Goal: Transaction & Acquisition: Purchase product/service

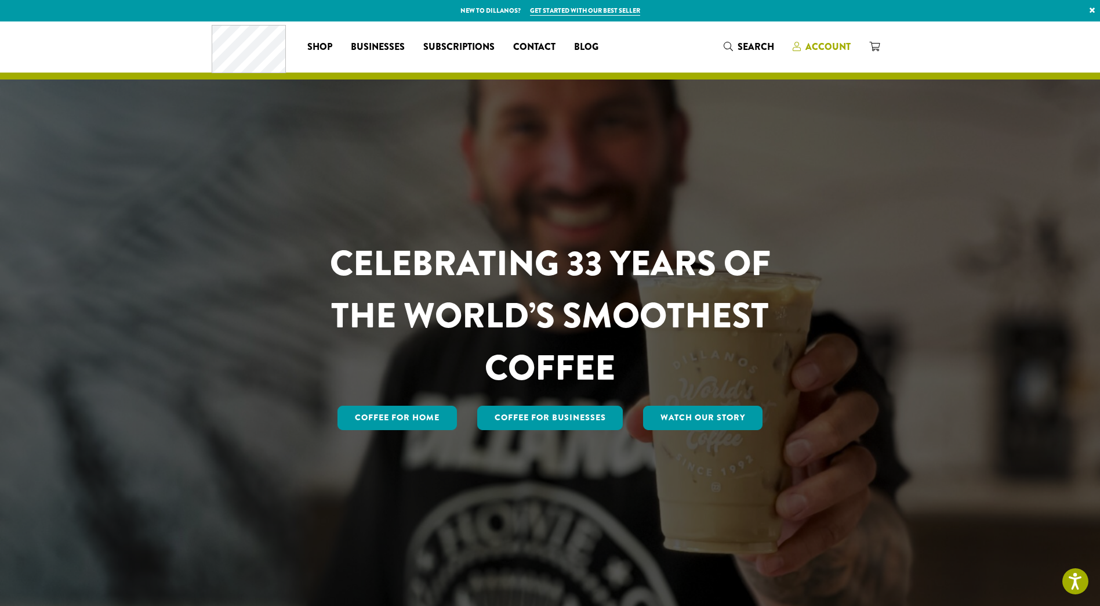
click at [821, 45] on span "Account" at bounding box center [828, 46] width 45 height 13
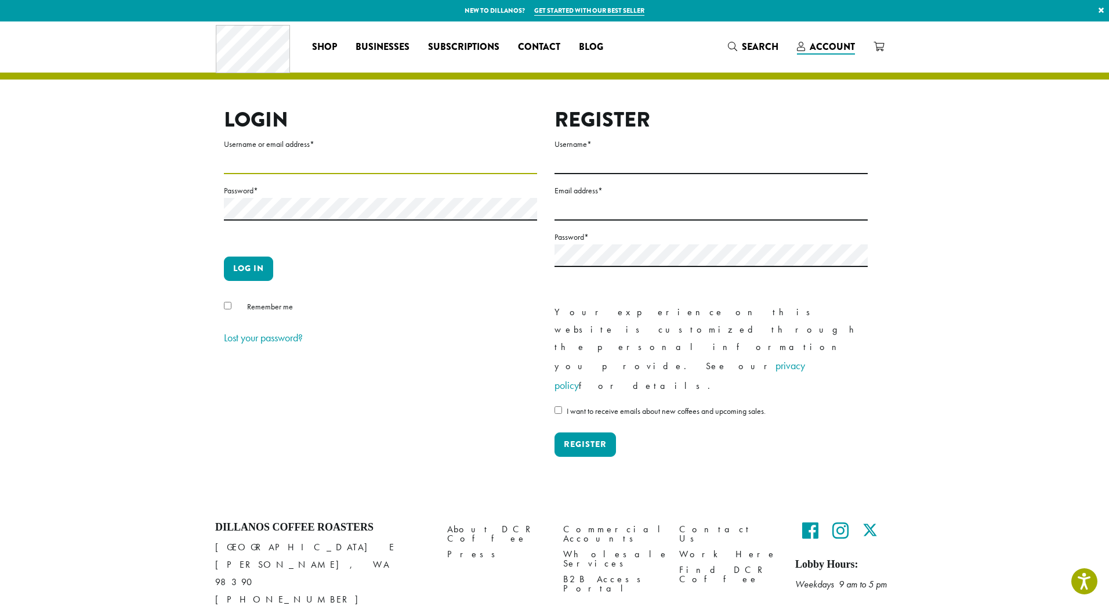
click at [439, 166] on input "Username or email address *" at bounding box center [380, 162] width 313 height 23
type input "**********"
click at [256, 271] on button "Log in" at bounding box center [248, 268] width 49 height 24
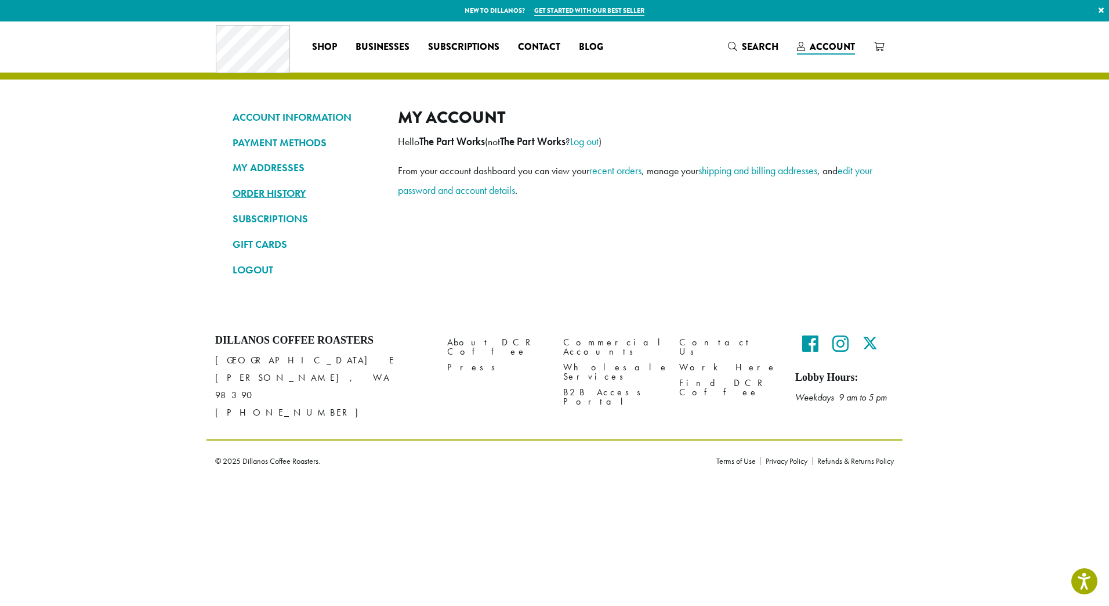
click at [282, 193] on link "ORDER HISTORY" at bounding box center [307, 193] width 148 height 20
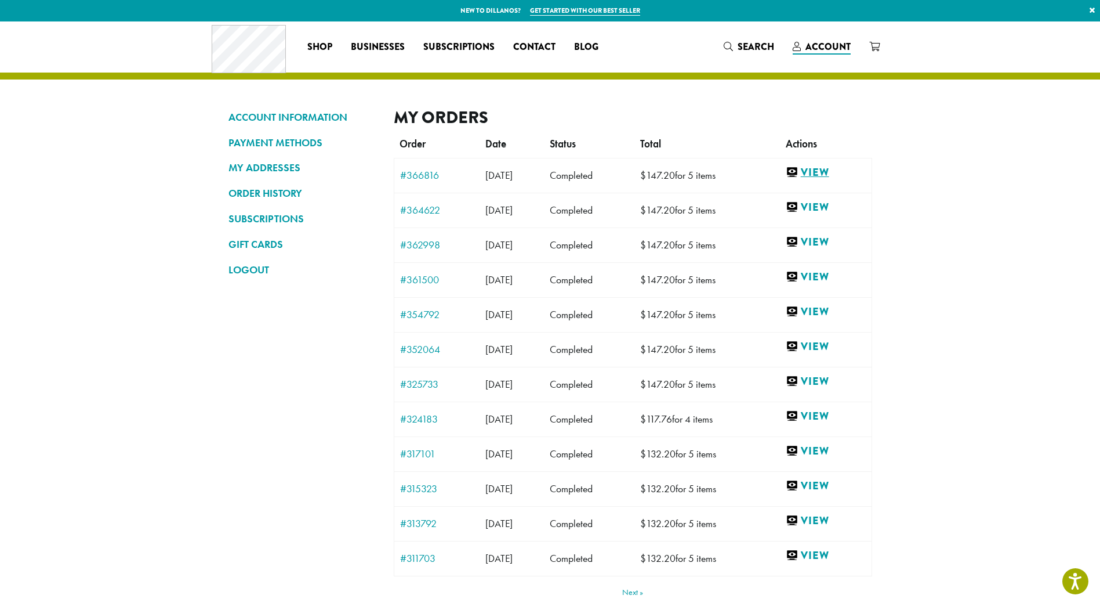
click at [831, 169] on link "View" at bounding box center [826, 172] width 80 height 15
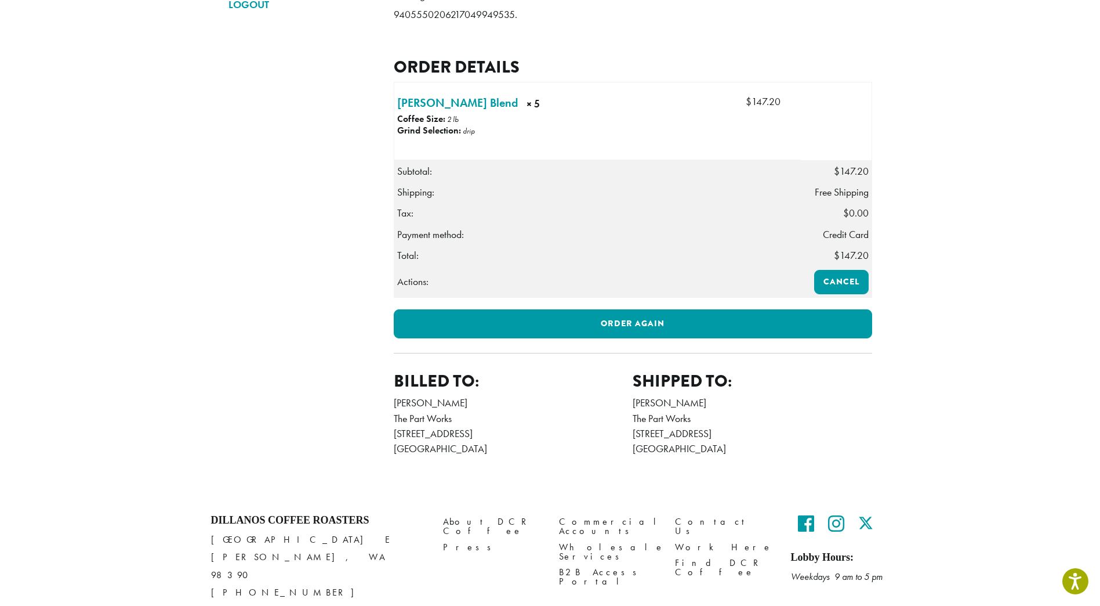
scroll to position [267, 0]
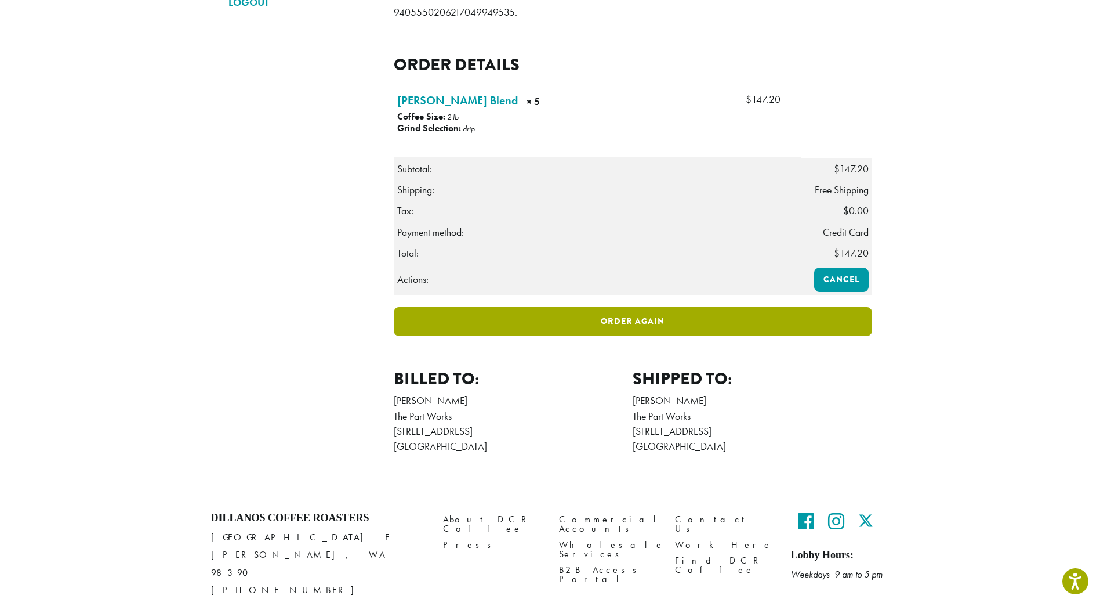
click at [598, 336] on link "Order again" at bounding box center [633, 321] width 479 height 29
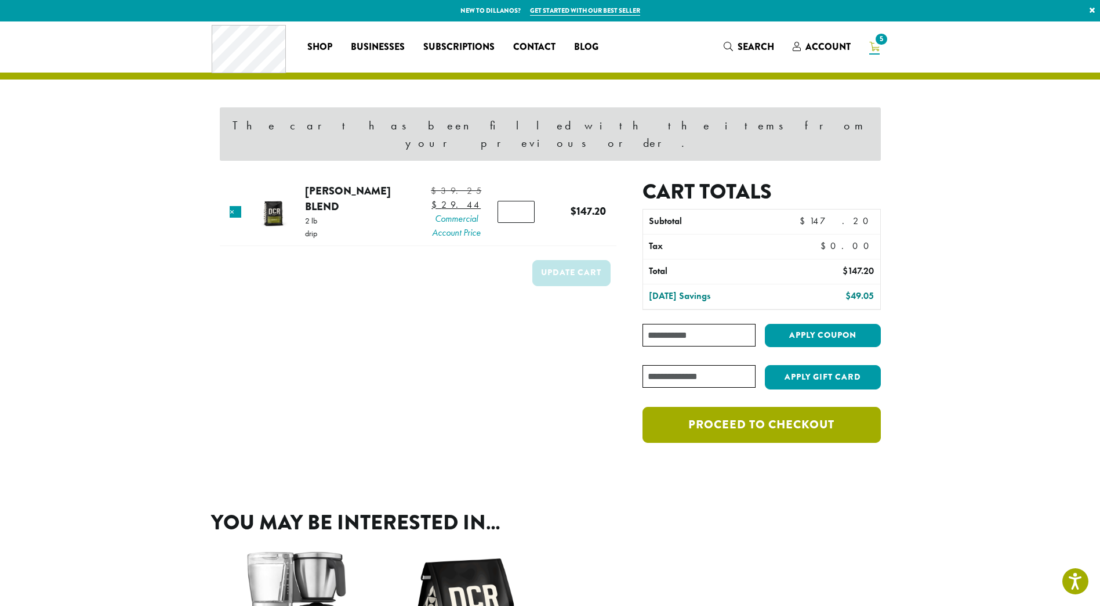
click at [715, 407] on link "Proceed to checkout" at bounding box center [762, 425] width 238 height 36
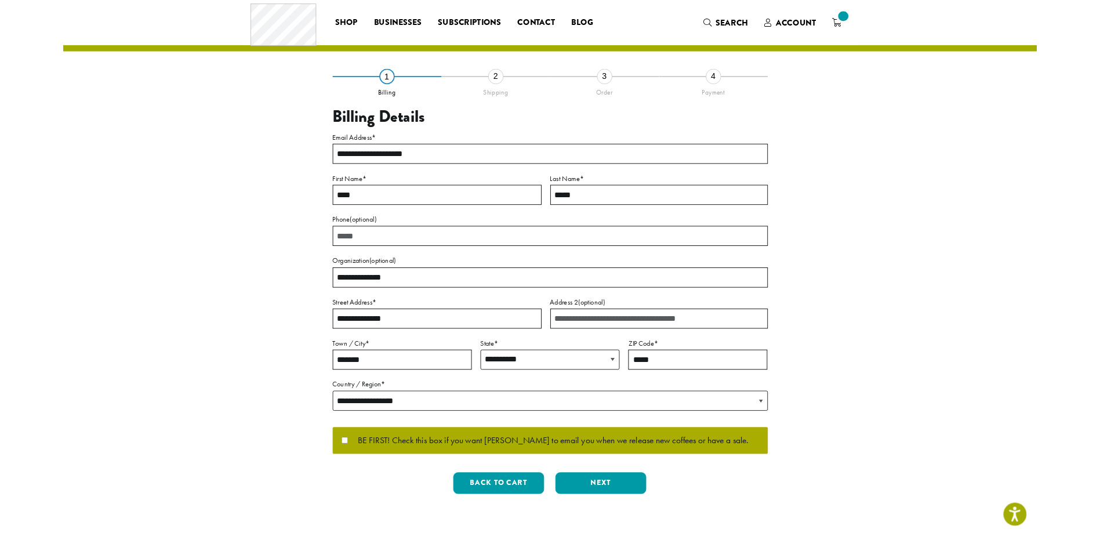
scroll to position [138, 0]
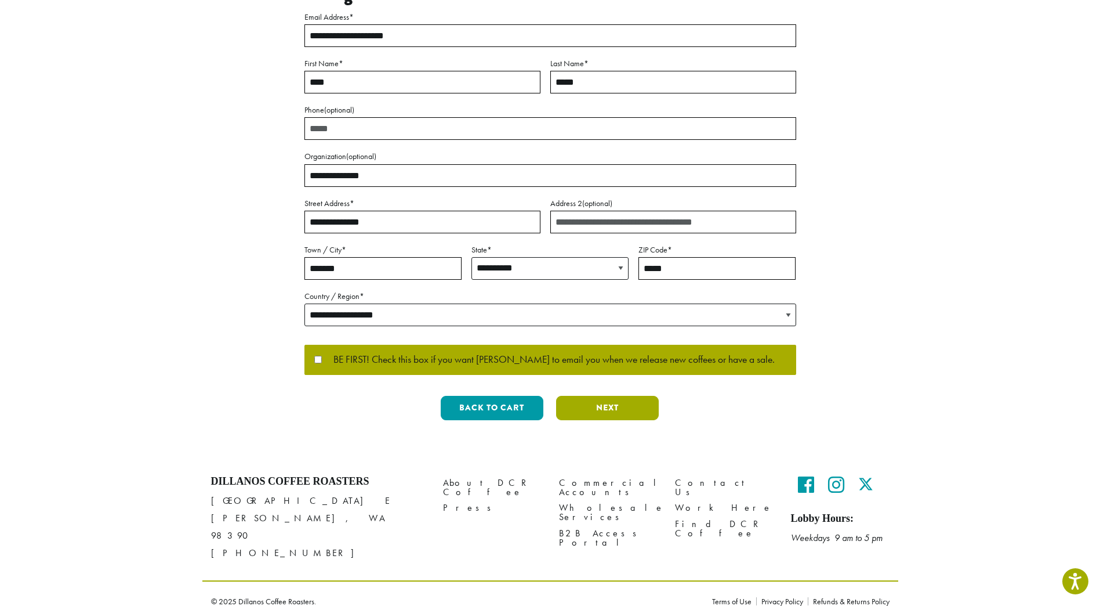
click at [607, 400] on button "Next" at bounding box center [607, 408] width 103 height 24
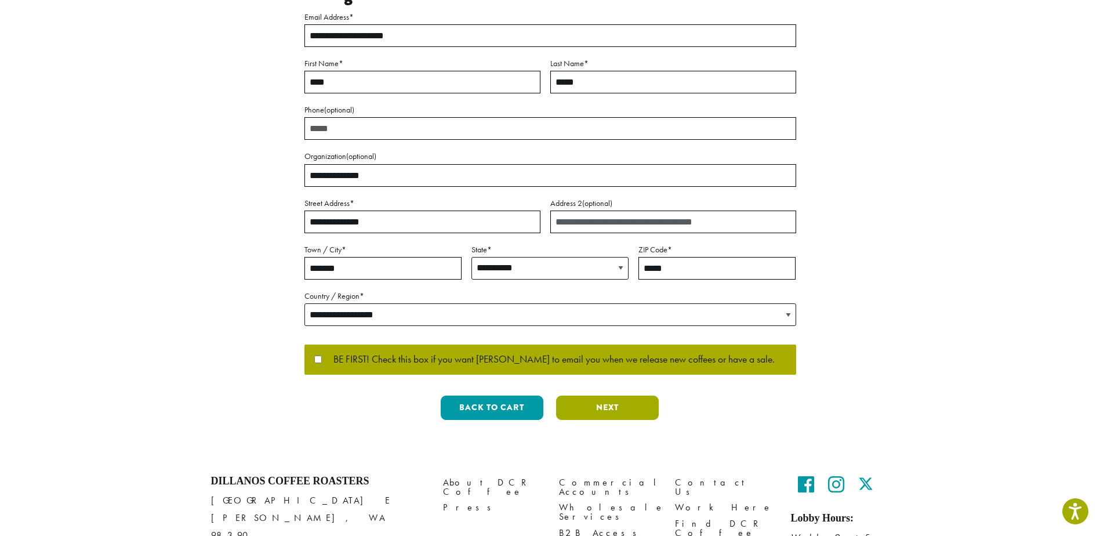
click at [606, 408] on button "Next" at bounding box center [607, 408] width 103 height 24
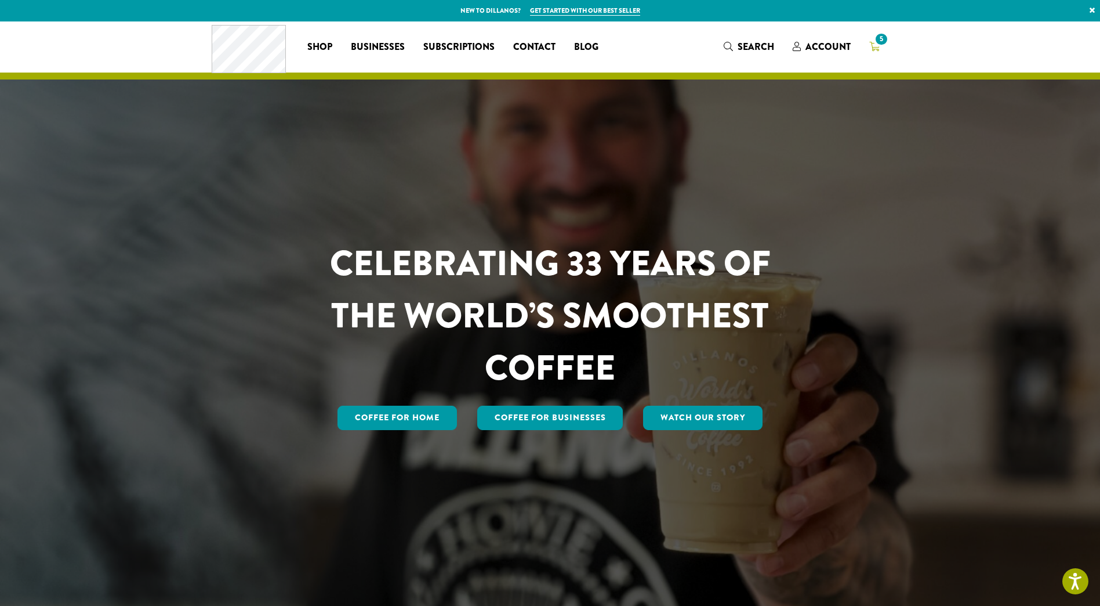
click at [876, 42] on span "5" at bounding box center [881, 39] width 16 height 16
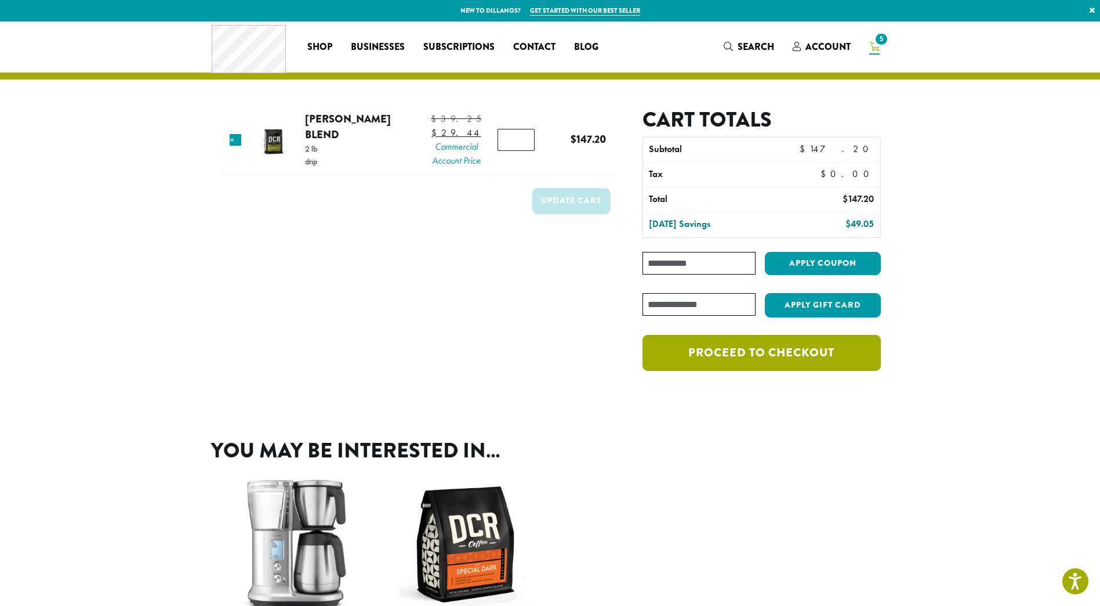
click at [763, 349] on link "Proceed to checkout" at bounding box center [762, 353] width 238 height 36
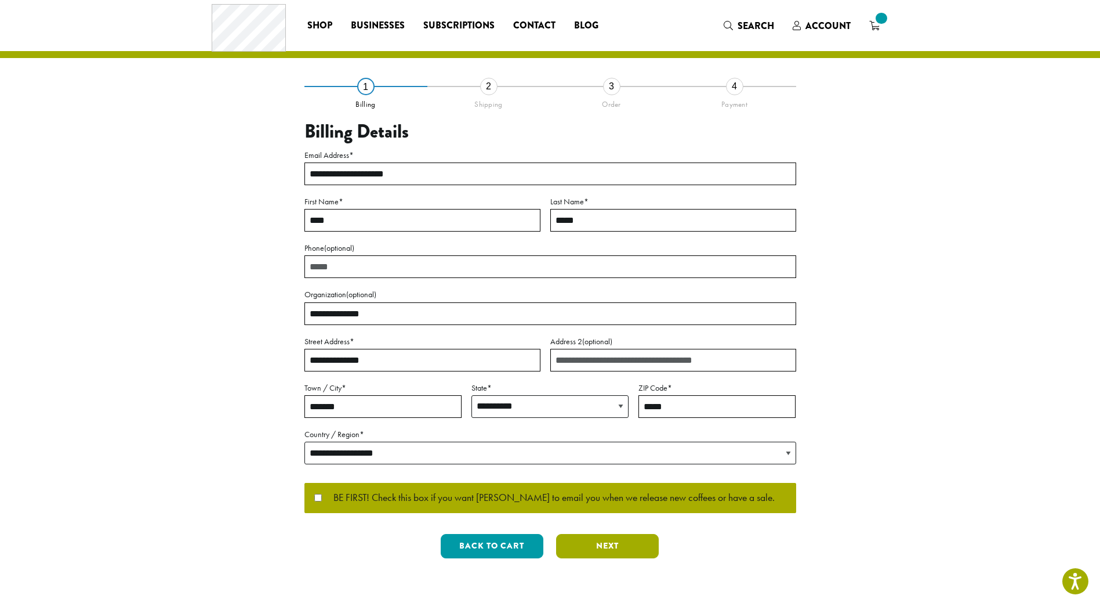
click at [596, 540] on button "Next" at bounding box center [607, 546] width 103 height 24
select select "**"
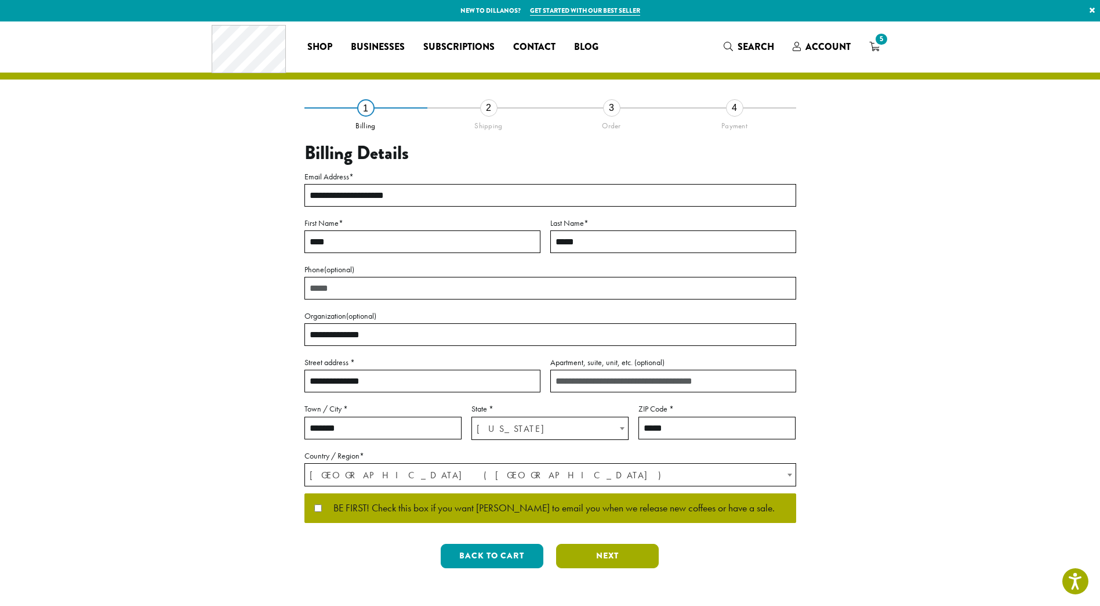
click at [614, 554] on button "Next" at bounding box center [607, 555] width 103 height 24
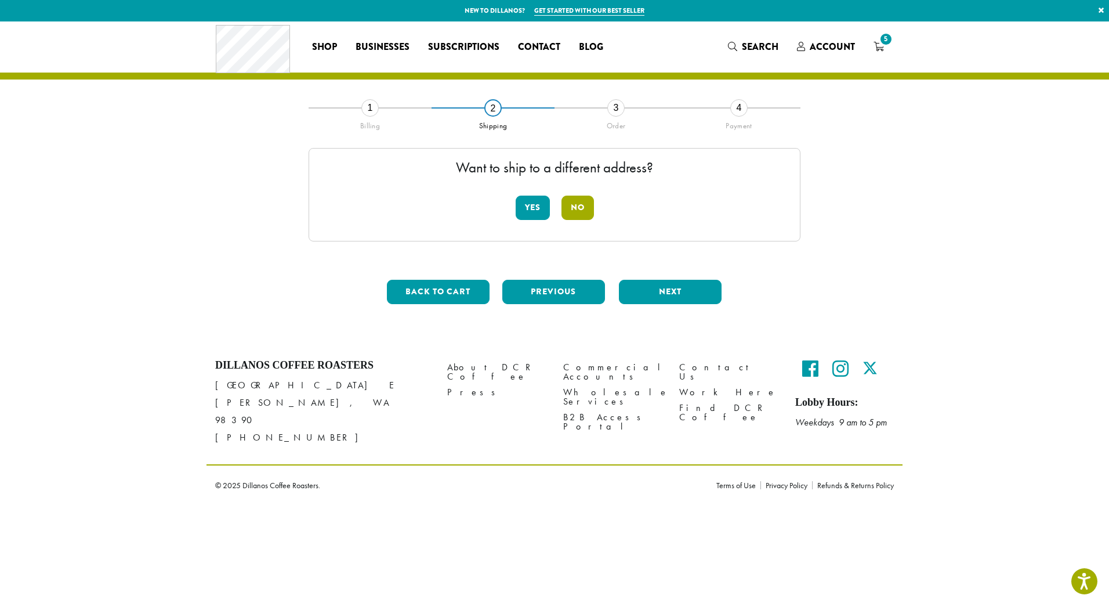
click at [566, 206] on button "No" at bounding box center [577, 207] width 32 height 24
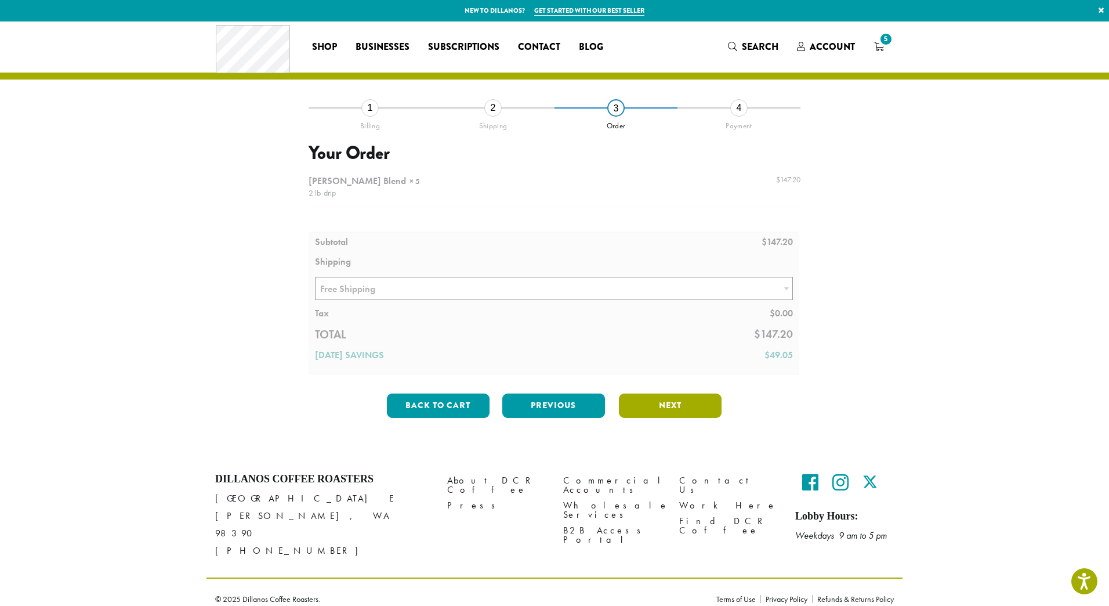
click at [686, 405] on button "Next" at bounding box center [670, 405] width 103 height 24
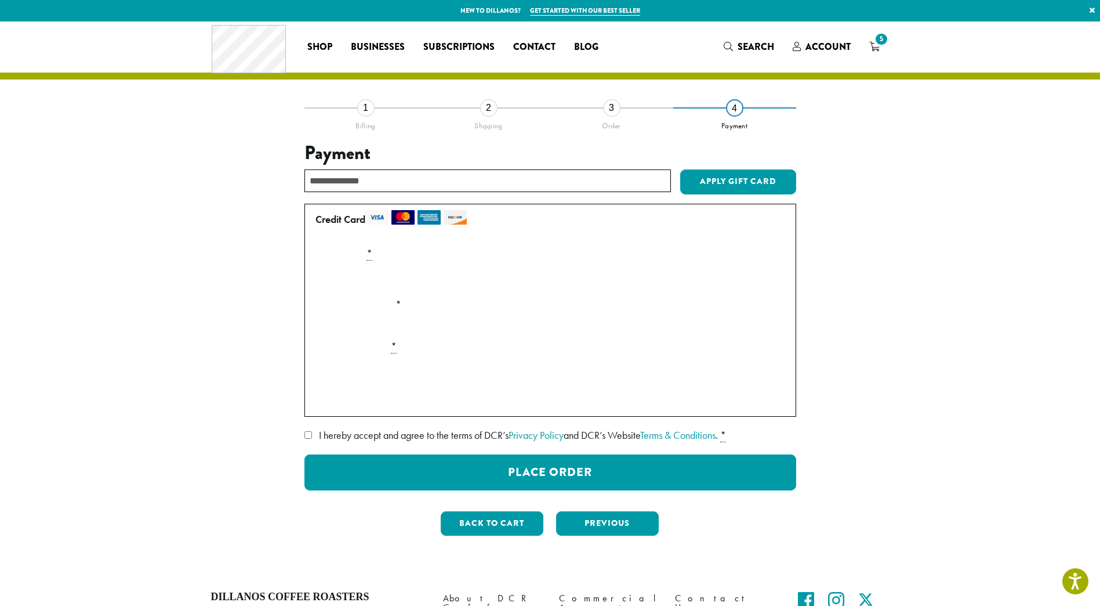
click at [431, 383] on div "Payment Info" at bounding box center [550, 372] width 479 height 32
click at [1006, 318] on section "**********" at bounding box center [550, 296] width 1100 height 551
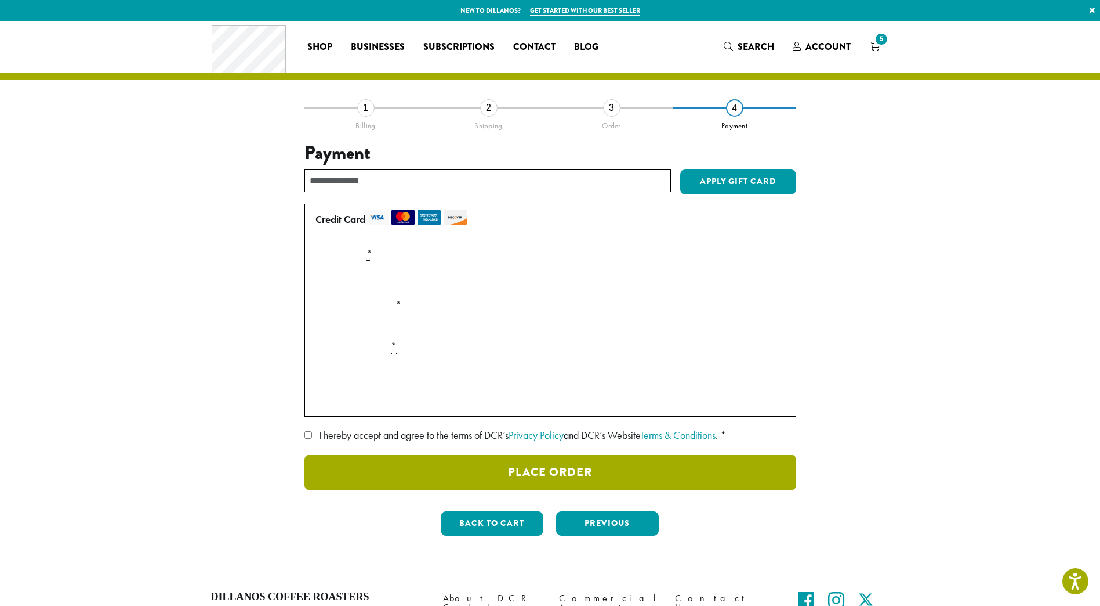
click at [367, 460] on button "Place Order" at bounding box center [551, 472] width 492 height 36
